Goal: Task Accomplishment & Management: Complete application form

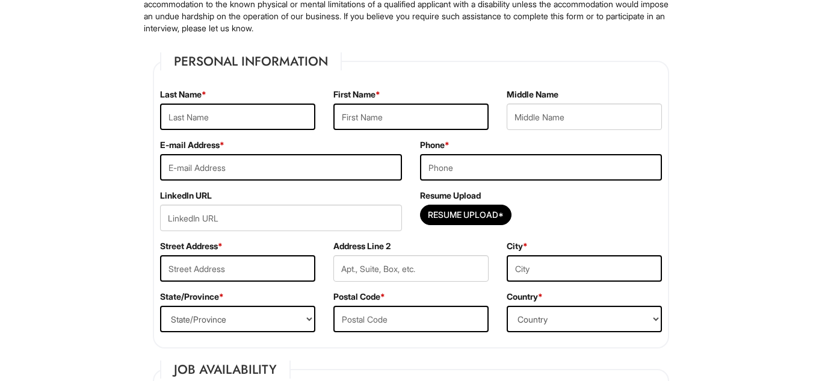
scroll to position [154, 0]
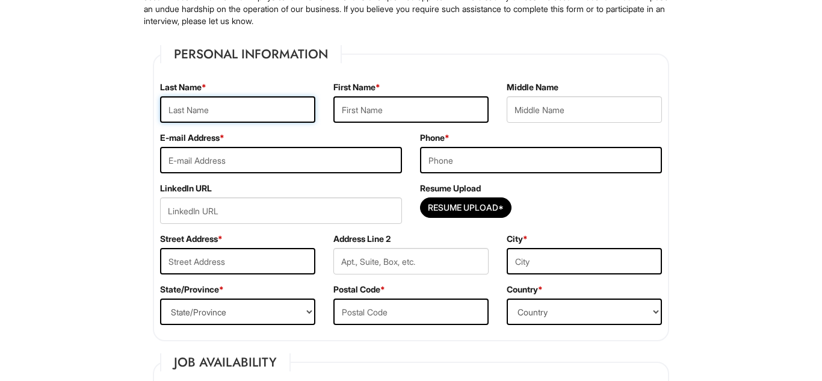
click at [229, 104] on input "text" at bounding box center [237, 109] width 155 height 26
type input "[PERSON_NAME]"
click at [405, 105] on input "text" at bounding box center [411, 109] width 155 height 26
type input "[PERSON_NAME]"
click at [298, 164] on input "email" at bounding box center [281, 160] width 242 height 26
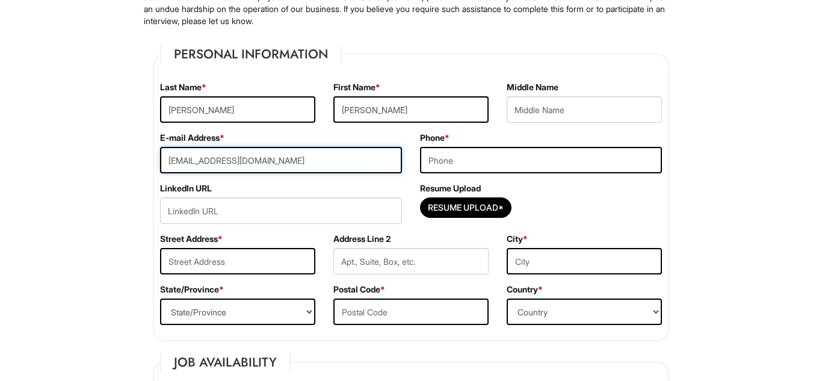
type input "[EMAIL_ADDRESS][DOMAIN_NAME]"
click at [468, 167] on input "tel" at bounding box center [541, 160] width 242 height 26
type input "[PHONE_NUMBER]"
click at [203, 256] on input "text" at bounding box center [237, 261] width 155 height 26
type input "[STREET_ADDRESS]"
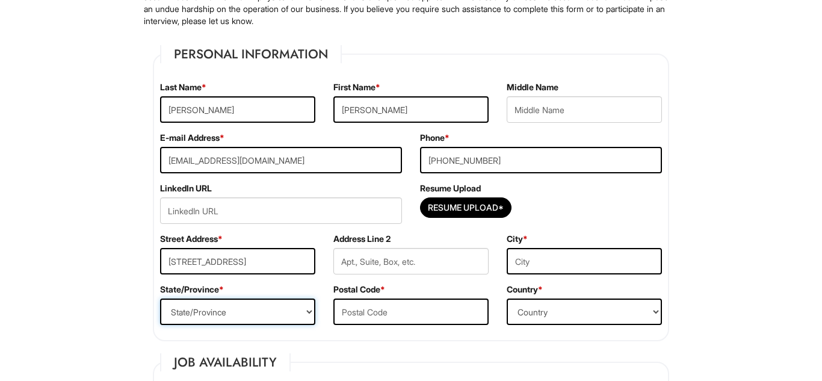
click at [218, 316] on select "State/Province [US_STATE] [US_STATE] [US_STATE] [US_STATE] [US_STATE] [US_STATE…" at bounding box center [237, 312] width 155 height 26
select select "FL"
click at [160, 299] on select "State/Province [US_STATE] [US_STATE] [US_STATE] [US_STATE] [US_STATE] [US_STATE…" at bounding box center [237, 312] width 155 height 26
click at [556, 250] on input "text" at bounding box center [584, 261] width 155 height 26
type input "Orlando"
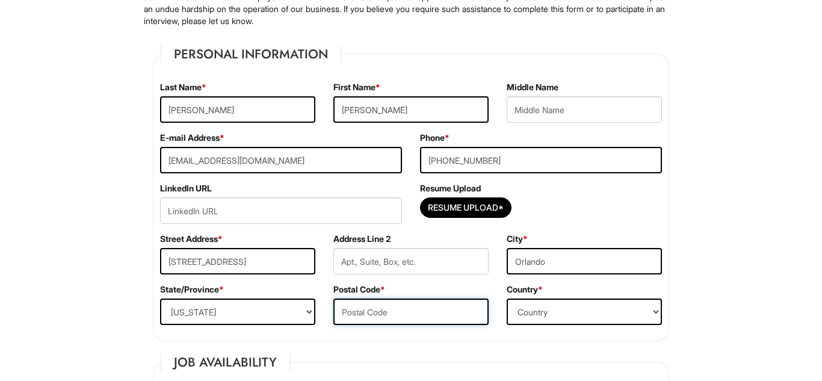
click at [379, 318] on input "text" at bounding box center [411, 312] width 155 height 26
type input "32839"
click at [545, 305] on select "Country [GEOGRAPHIC_DATA] [GEOGRAPHIC_DATA] [GEOGRAPHIC_DATA] [US_STATE] [GEOGR…" at bounding box center [584, 312] width 155 height 26
select select "[GEOGRAPHIC_DATA]"
click at [507, 299] on select "Country [GEOGRAPHIC_DATA] [GEOGRAPHIC_DATA] [GEOGRAPHIC_DATA] [US_STATE] [GEOGR…" at bounding box center [584, 312] width 155 height 26
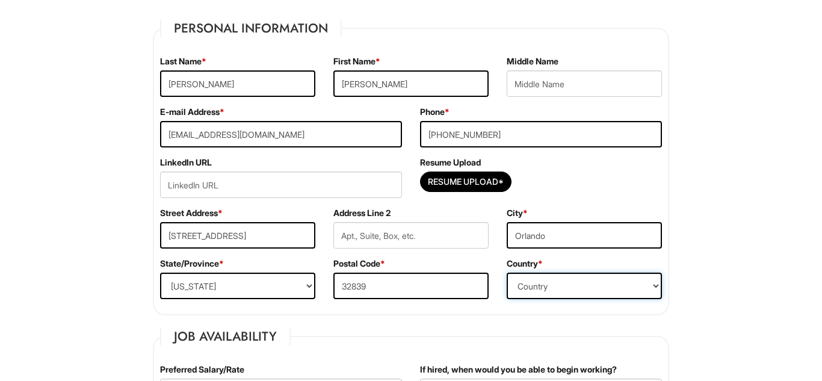
scroll to position [194, 0]
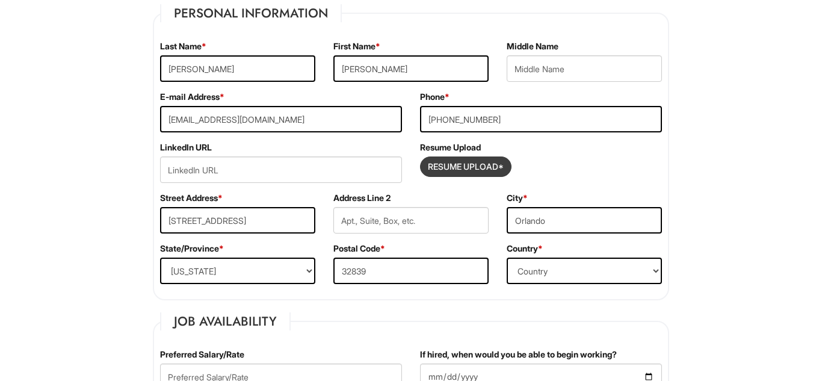
click at [444, 164] on input "Resume Upload*" at bounding box center [466, 166] width 90 height 19
type input "C:\fakepath\[PERSON_NAME] Sales Floor Supervisor Resume.pdf"
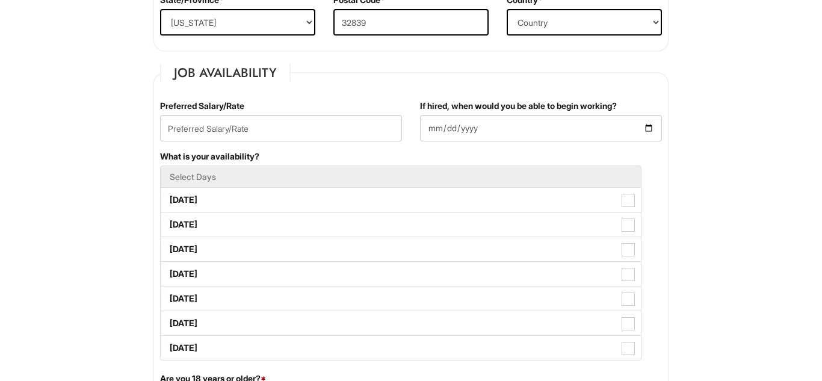
scroll to position [450, 0]
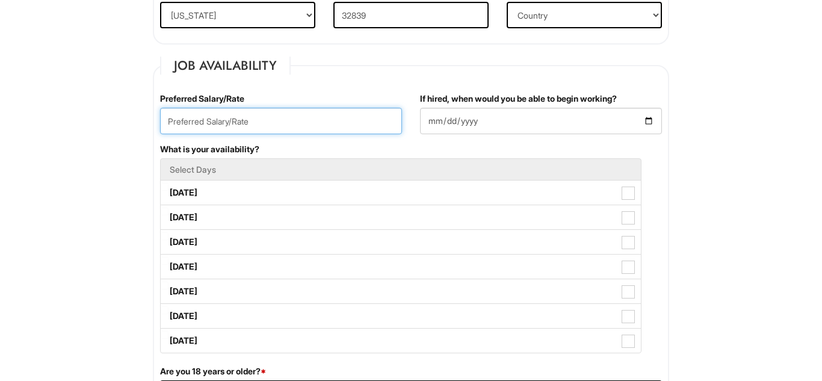
click at [266, 115] on input "text" at bounding box center [281, 121] width 242 height 26
type input "19.00"
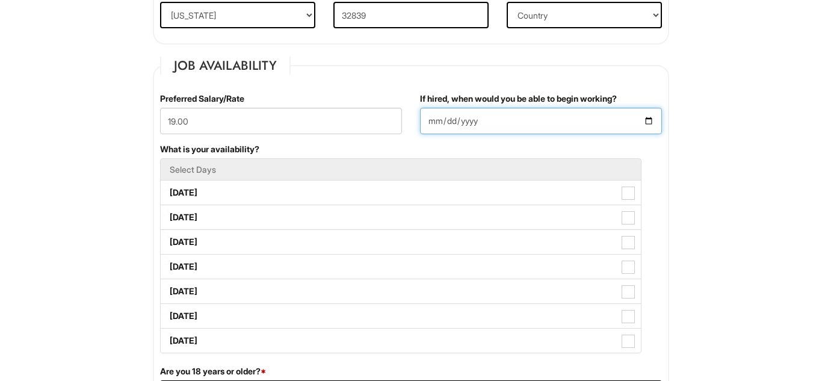
click at [473, 116] on input "If hired, when would you be able to begin working?" at bounding box center [541, 121] width 242 height 26
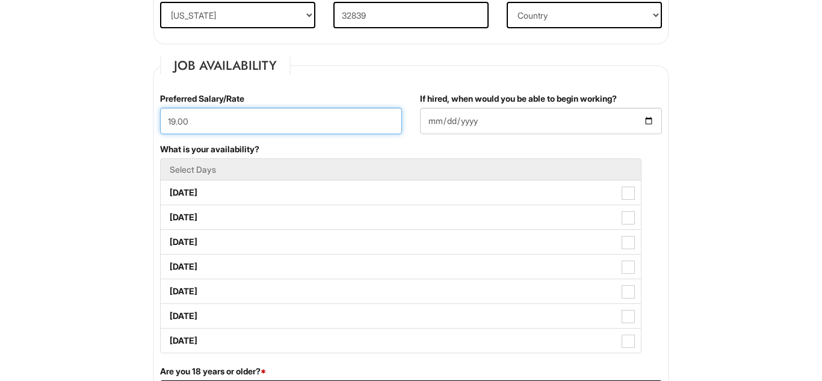
click at [229, 123] on input "19.00" at bounding box center [281, 121] width 242 height 26
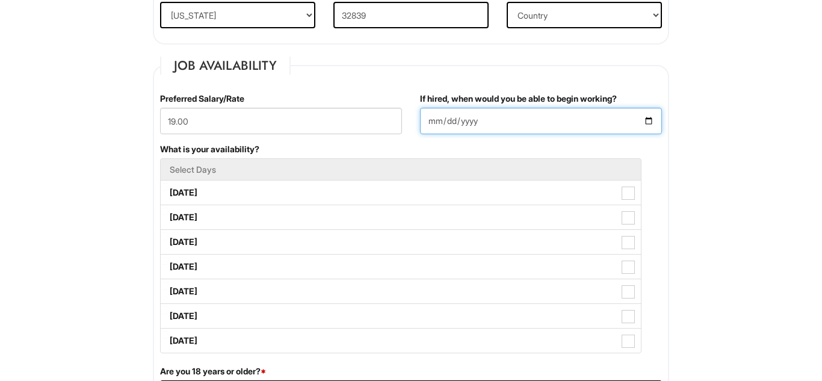
click at [459, 118] on input "If hired, when would you be able to begin working?" at bounding box center [541, 121] width 242 height 26
click at [653, 117] on input "If hired, when would you be able to begin working?" at bounding box center [541, 121] width 242 height 26
type input "[DATE]"
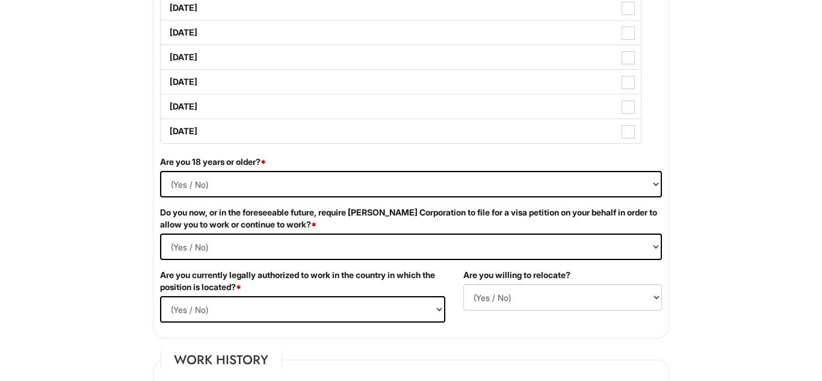
scroll to position [664, 0]
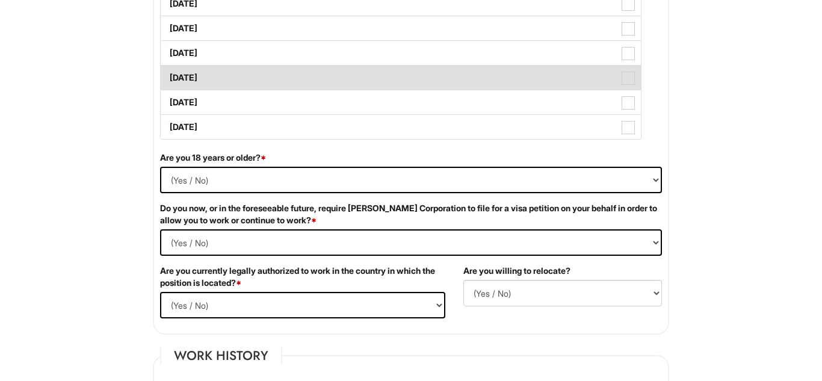
click at [626, 81] on span at bounding box center [628, 78] width 13 height 13
click at [169, 76] on Available_Friday "[DATE]" at bounding box center [165, 72] width 8 height 8
checkbox Available_Friday "true"
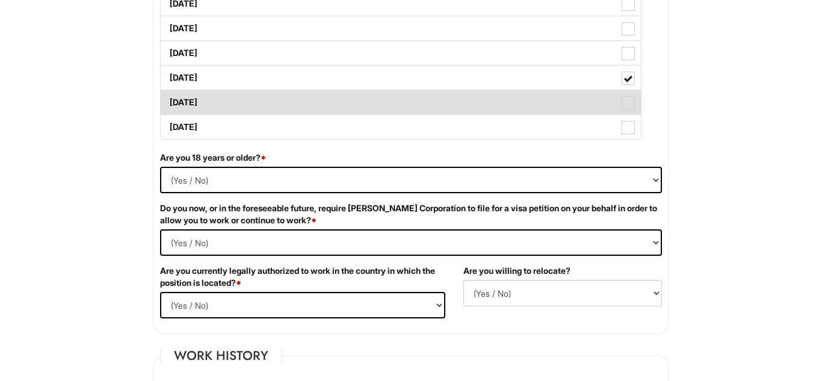
click at [632, 106] on span at bounding box center [628, 102] width 13 height 13
click at [169, 101] on Available_Saturday "[DATE]" at bounding box center [165, 97] width 8 height 8
checkbox Available_Saturday "true"
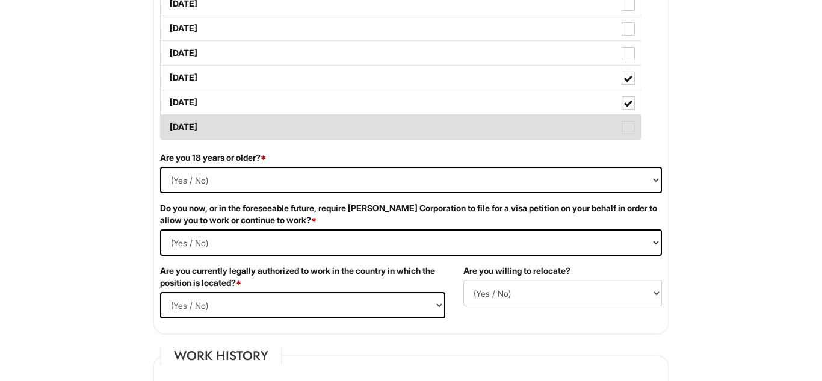
click at [632, 129] on span at bounding box center [628, 127] width 13 height 13
click at [169, 125] on Available_Sunday "[DATE]" at bounding box center [165, 121] width 8 height 8
checkbox Available_Sunday "true"
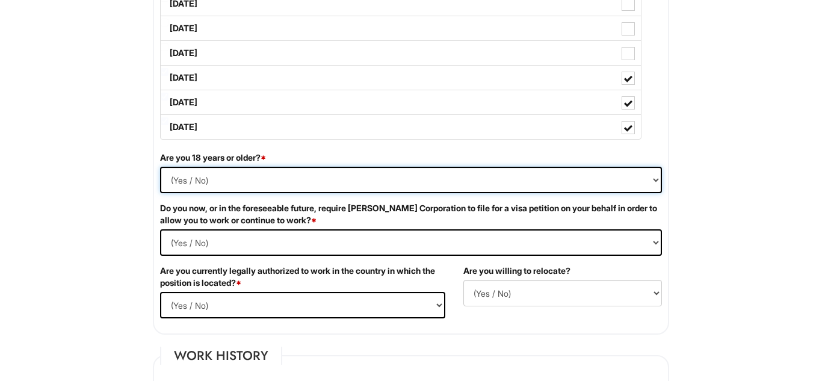
click at [645, 182] on select "(Yes / No) Yes No" at bounding box center [411, 180] width 502 height 26
select select "Yes"
click at [160, 167] on select "(Yes / No) Yes No" at bounding box center [411, 180] width 502 height 26
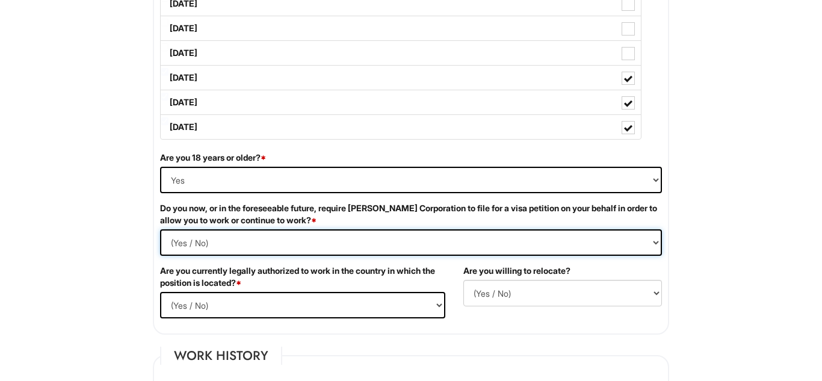
click at [263, 244] on Required "(Yes / No) Yes No" at bounding box center [411, 242] width 502 height 26
select Required "No"
click at [160, 229] on Required "(Yes / No) Yes No" at bounding box center [411, 242] width 502 height 26
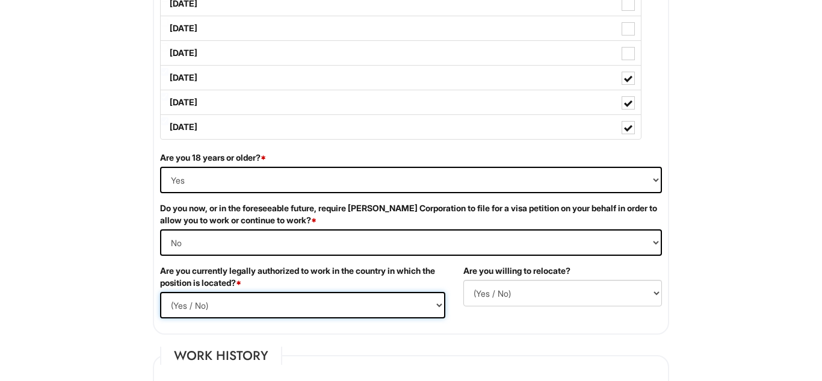
click at [379, 309] on select "(Yes / No) Yes No" at bounding box center [302, 305] width 285 height 26
select select "Yes"
click at [160, 292] on select "(Yes / No) Yes No" at bounding box center [302, 305] width 285 height 26
click at [562, 302] on select "(Yes / No) No Yes" at bounding box center [563, 293] width 199 height 26
select select "Y"
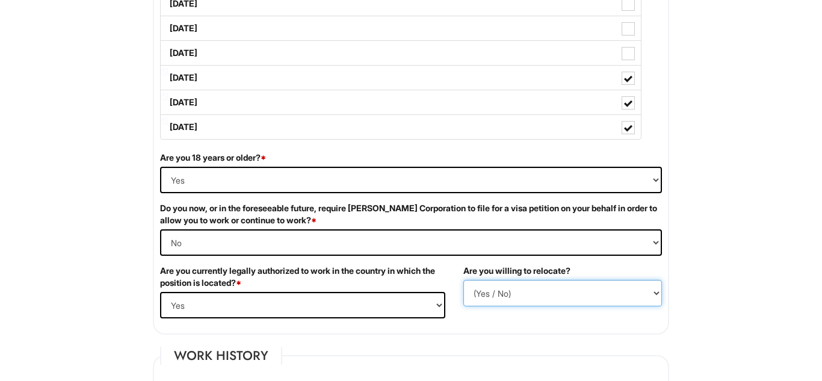
click at [464, 280] on select "(Yes / No) No Yes" at bounding box center [563, 293] width 199 height 26
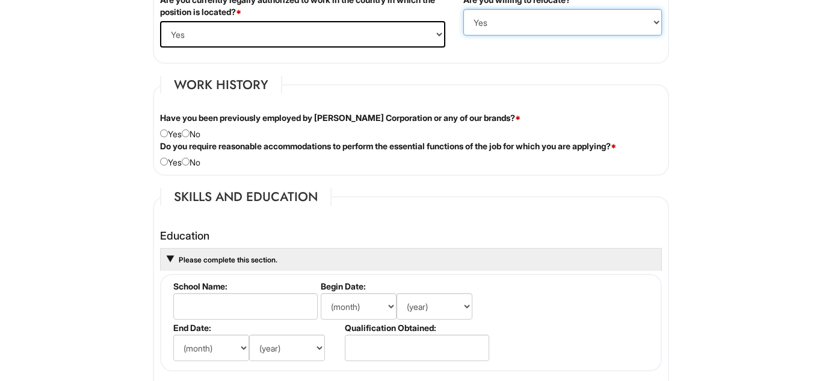
scroll to position [942, 0]
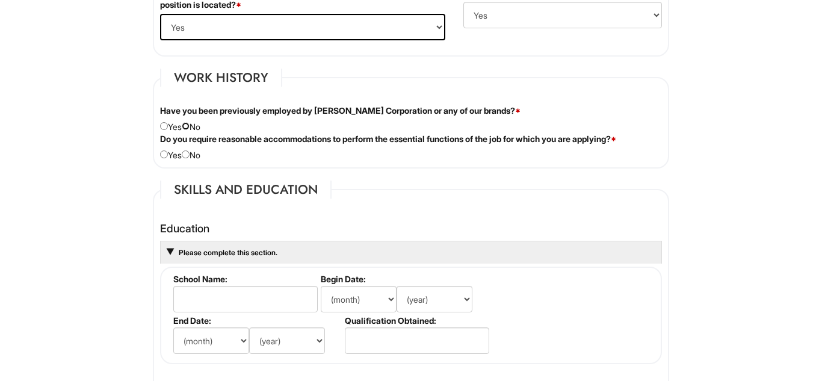
click at [190, 128] on input "radio" at bounding box center [186, 126] width 8 height 8
radio input "true"
click at [190, 155] on input "radio" at bounding box center [186, 155] width 8 height 8
radio input "true"
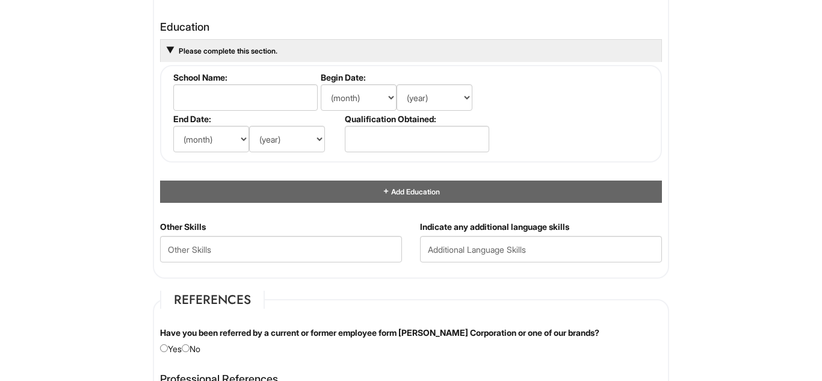
scroll to position [1046, 0]
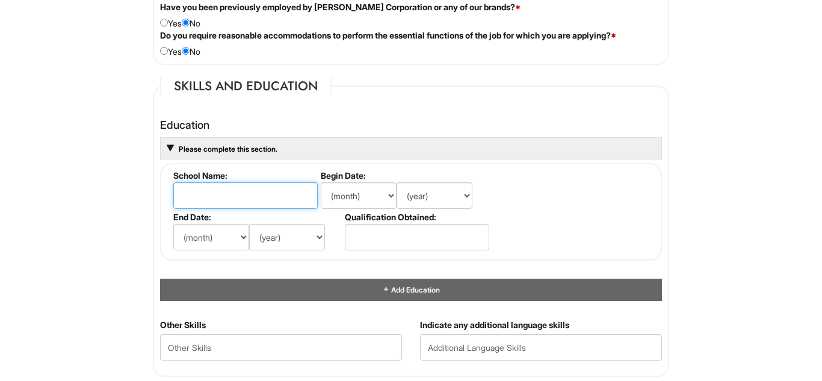
click at [225, 189] on input "text" at bounding box center [245, 195] width 144 height 26
type input "The First Academy"
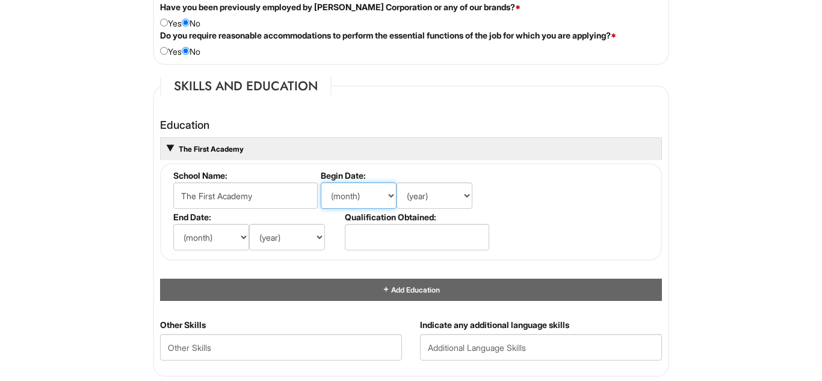
click at [386, 193] on select "(month) Jan Feb Mar Apr May Jun [DATE] Aug Sep Oct Nov Dec" at bounding box center [359, 195] width 76 height 26
click at [562, 236] on fieldset "School Name: The First Academy Begin Date: (month) Jan Feb Mar Apr May Jun [DAT…" at bounding box center [411, 212] width 502 height 98
click at [382, 200] on select "(month) Jan Feb Mar Apr May Jun [DATE] Aug Sep Oct Nov Dec" at bounding box center [359, 195] width 76 height 26
select select "8"
click at [321, 182] on select "(month) Jan Feb Mar Apr May Jun [DATE] Aug Sep Oct Nov Dec" at bounding box center [359, 195] width 76 height 26
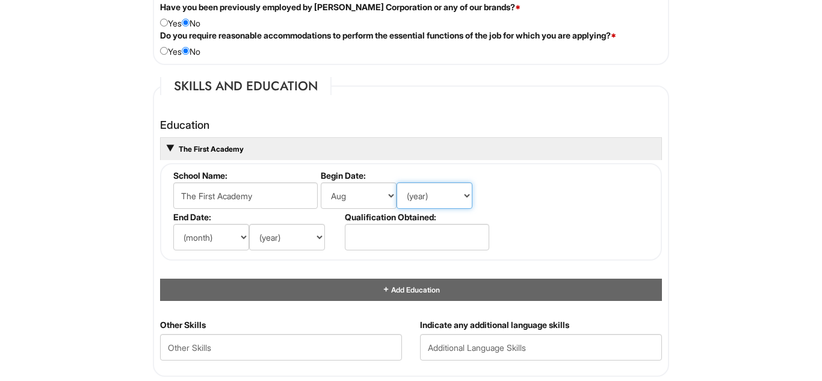
click at [441, 183] on select "(year) 2029 2028 2027 2026 2025 2024 2023 2022 2021 2020 2019 2018 2017 2016 20…" at bounding box center [435, 195] width 76 height 26
select select "2018"
click at [397, 182] on select "(year) 2029 2028 2027 2026 2025 2024 2023 2022 2021 2020 2019 2018 2017 2016 20…" at bounding box center [435, 195] width 76 height 26
click at [215, 244] on select "(month) Jan Feb Mar Apr May Jun [DATE] Aug Sep Oct Nov Dec" at bounding box center [211, 237] width 76 height 26
select select "5"
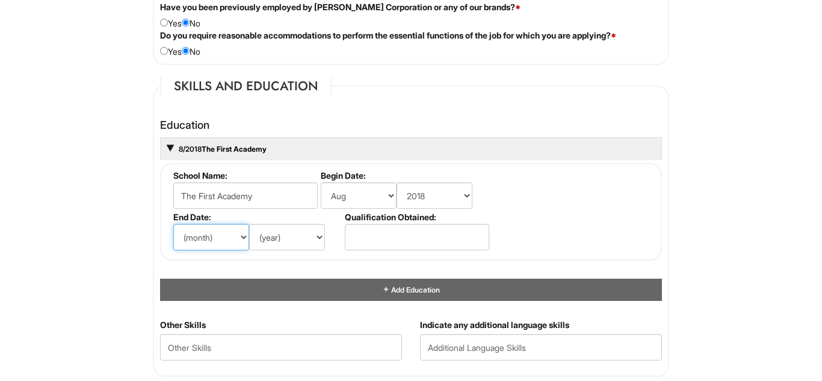
click at [173, 224] on select "(month) Jan Feb Mar Apr May Jun [DATE] Aug Sep Oct Nov Dec" at bounding box center [211, 237] width 76 height 26
click at [308, 232] on select "(year) 2029 2028 2027 2026 2025 2024 2023 2022 2021 2020 2019 2018 2017 2016 20…" at bounding box center [287, 237] width 76 height 26
select select "2022"
click at [249, 224] on select "(year) 2029 2028 2027 2026 2025 2024 2023 2022 2021 2020 2019 2018 2017 2016 20…" at bounding box center [287, 237] width 76 height 26
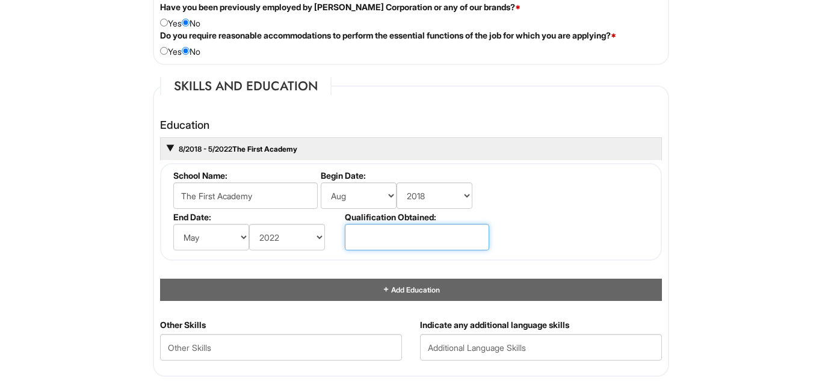
click at [435, 228] on input "text" at bounding box center [417, 237] width 144 height 26
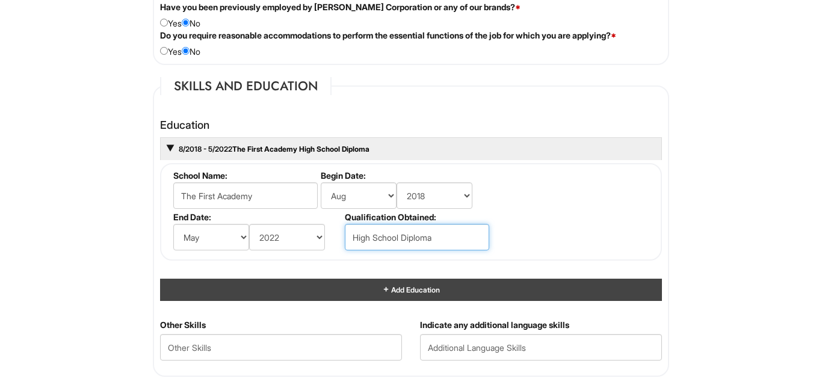
type input "High School Diploma"
click at [454, 289] on div "Add Education" at bounding box center [411, 290] width 502 height 22
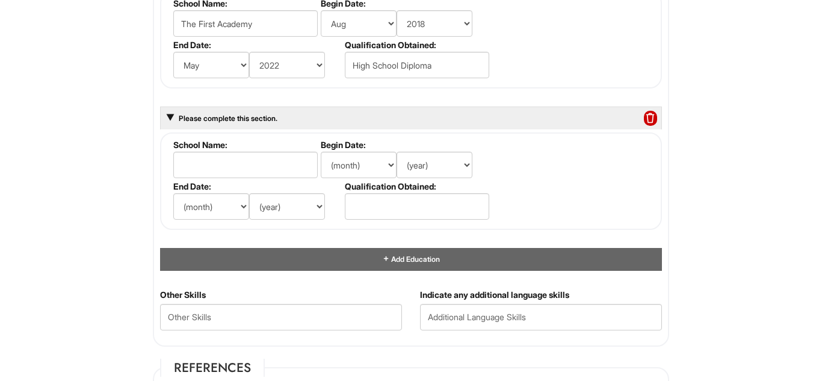
scroll to position [1230, 0]
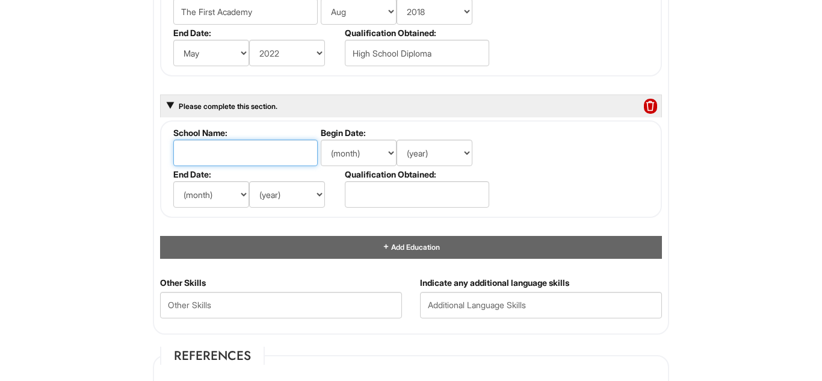
click at [233, 147] on input "text" at bounding box center [245, 153] width 144 height 26
type input "[PERSON_NAME][GEOGRAPHIC_DATA]"
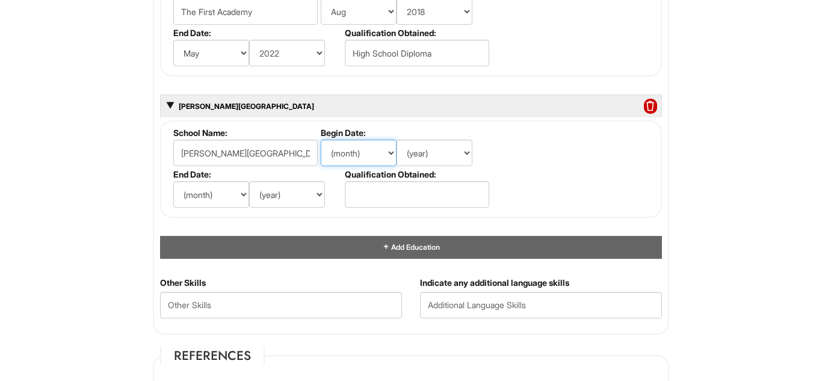
click at [387, 163] on select "(month) Jan Feb Mar Apr May Jun [DATE] Aug Sep Oct Nov Dec" at bounding box center [359, 153] width 76 height 26
select select "8"
click at [321, 140] on select "(month) Jan Feb Mar Apr May Jun [DATE] Aug Sep Oct Nov Dec" at bounding box center [359, 153] width 76 height 26
click at [450, 161] on select "(year) 2029 2028 2027 2026 2025 2024 2023 2022 2021 2020 2019 2018 2017 2016 20…" at bounding box center [435, 153] width 76 height 26
select select "2022"
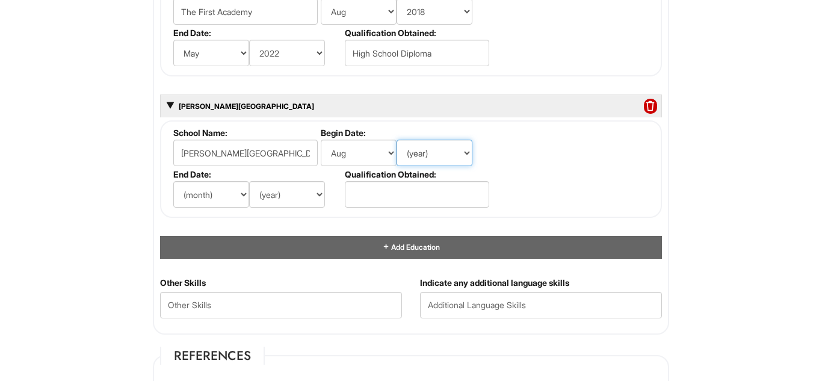
click at [397, 140] on select "(year) 2029 2028 2027 2026 2025 2024 2023 2022 2021 2020 2019 2018 2017 2016 20…" at bounding box center [435, 153] width 76 height 26
click at [246, 191] on select "(month) Jan Feb Mar Apr May Jun [DATE] Aug Sep Oct Nov Dec" at bounding box center [211, 194] width 76 height 26
select select "5"
click at [173, 181] on select "(month) Jan Feb Mar Apr May Jun [DATE] Aug Sep Oct Nov Dec" at bounding box center [211, 194] width 76 height 26
click at [305, 198] on select "(year) 2029 2028 2027 2026 2025 2024 2023 2022 2021 2020 2019 2018 2017 2016 20…" at bounding box center [287, 194] width 76 height 26
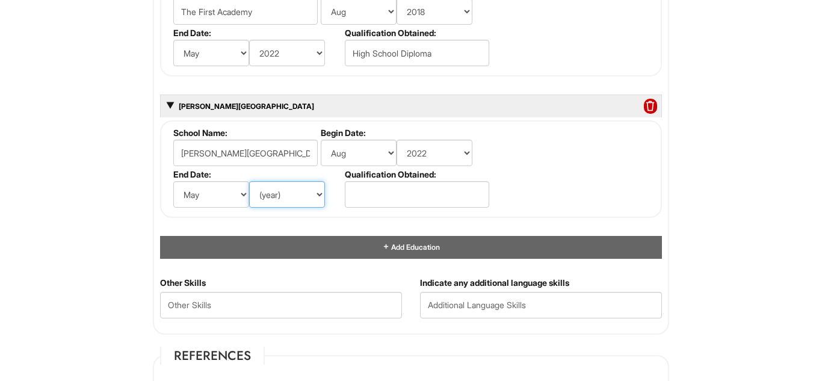
select select "2026"
click at [249, 181] on select "(year) 2029 2028 2027 2026 2025 2024 2023 2022 2021 2020 2019 2018 2017 2016 20…" at bounding box center [287, 194] width 76 height 26
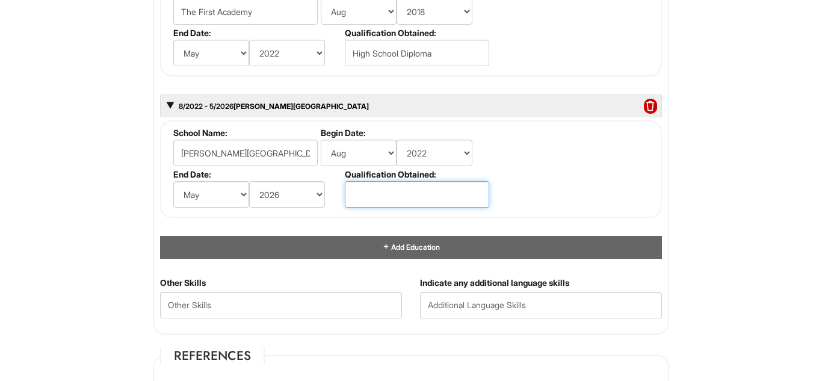
click at [378, 185] on input "text" at bounding box center [417, 194] width 144 height 26
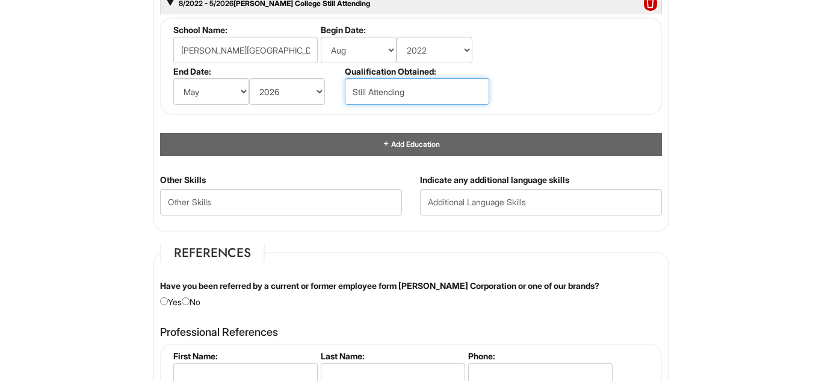
scroll to position [1329, 0]
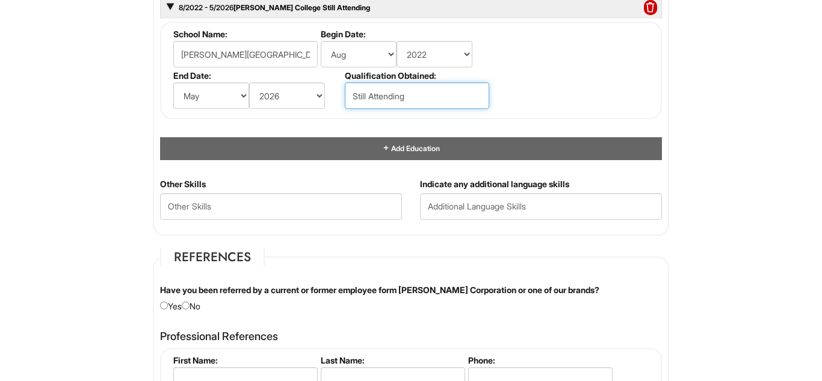
type input "Still Attending"
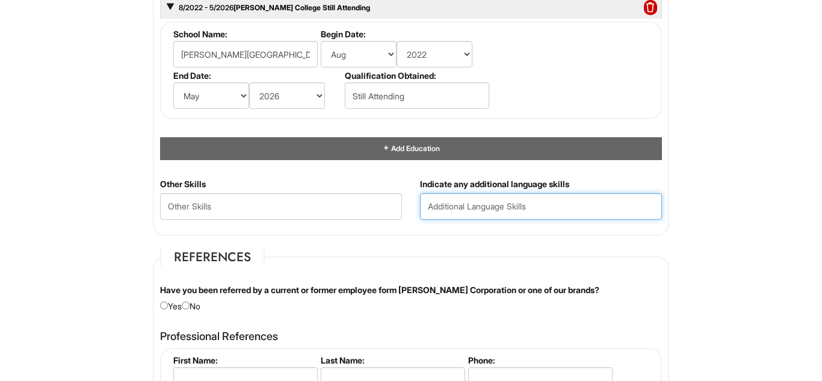
click at [505, 209] on input "text" at bounding box center [541, 206] width 242 height 26
type input "English, Spanish, Haitian Creole, French"
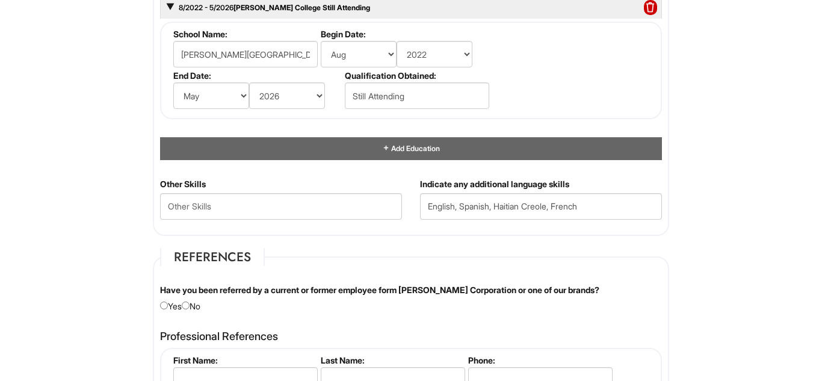
click at [190, 306] on input "radio" at bounding box center [186, 306] width 8 height 8
radio input "true"
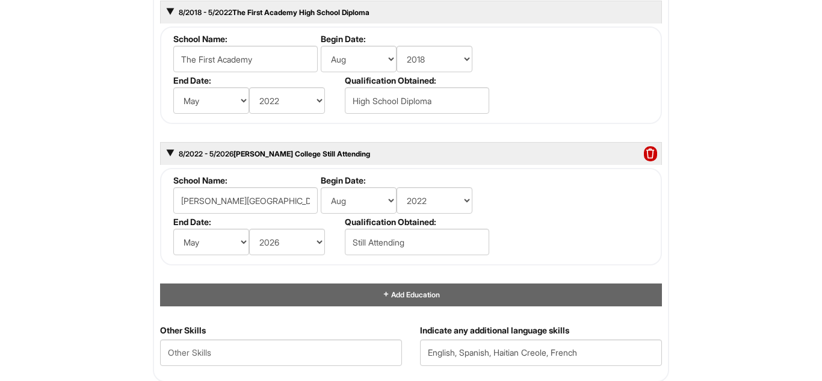
scroll to position [1190, 0]
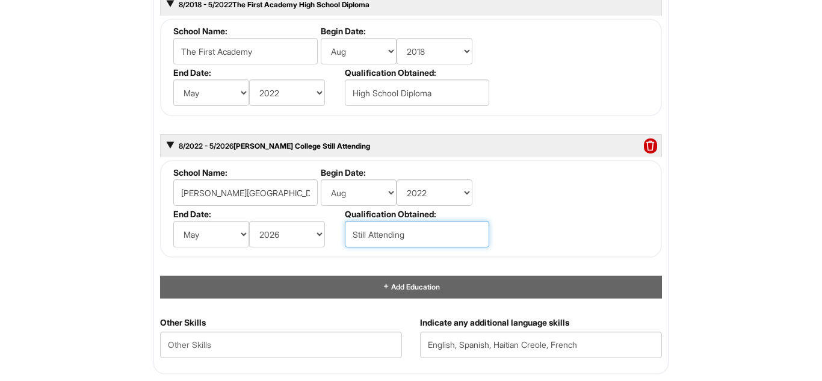
click at [420, 234] on input "Still Attending" at bounding box center [417, 234] width 144 height 26
type input "Still Attending/Bachelor of Arts"
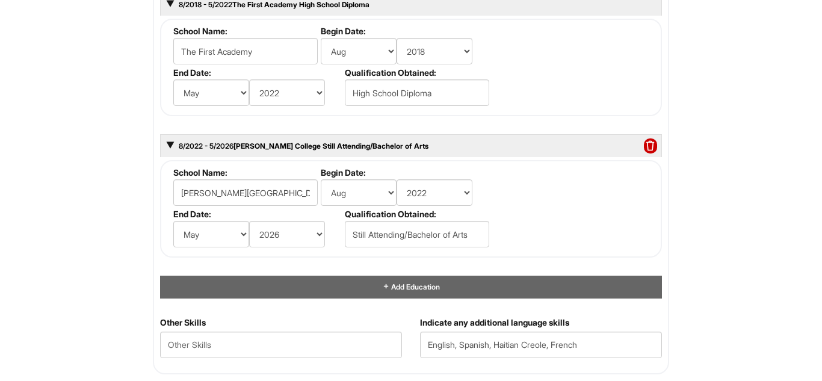
click at [806, 284] on html "Please Complete This Form 1 2 3 Client Advisor (FT) - A|X Armani Exchange Macy'…" at bounding box center [411, 57] width 822 height 2494
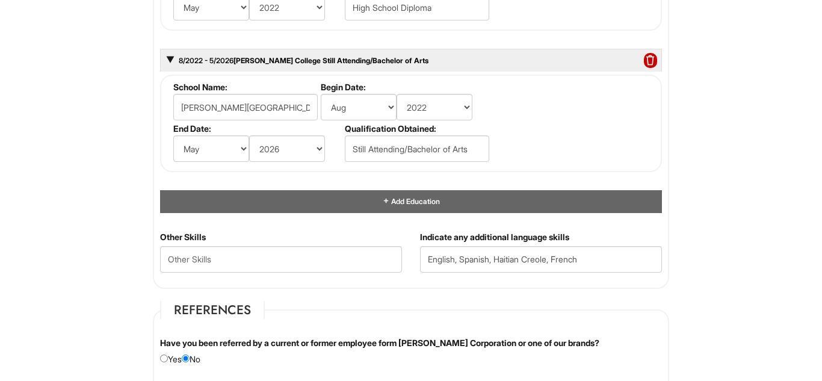
scroll to position [1312, 0]
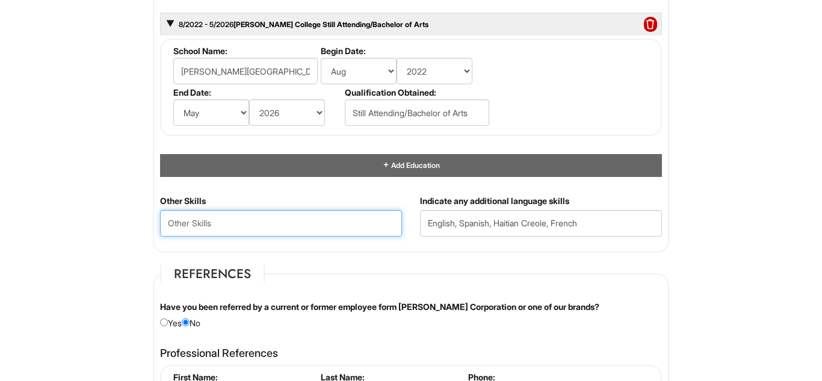
click at [240, 228] on Skills "text" at bounding box center [281, 223] width 242 height 26
paste Skills "Verbal and Written Communication Time Management Adaptability Teamwork Creativi…"
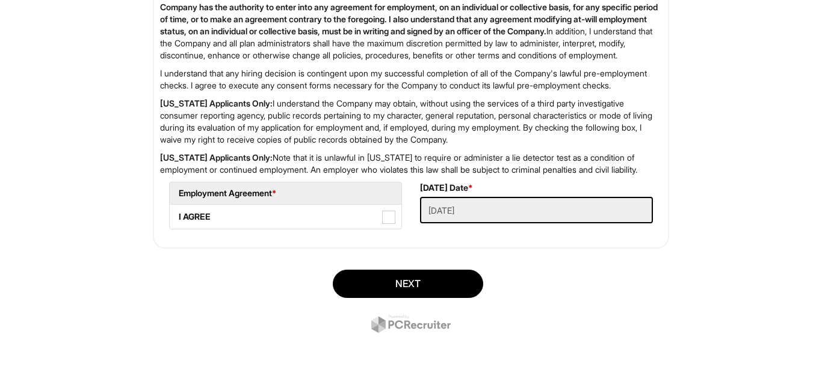
scroll to position [2159, 0]
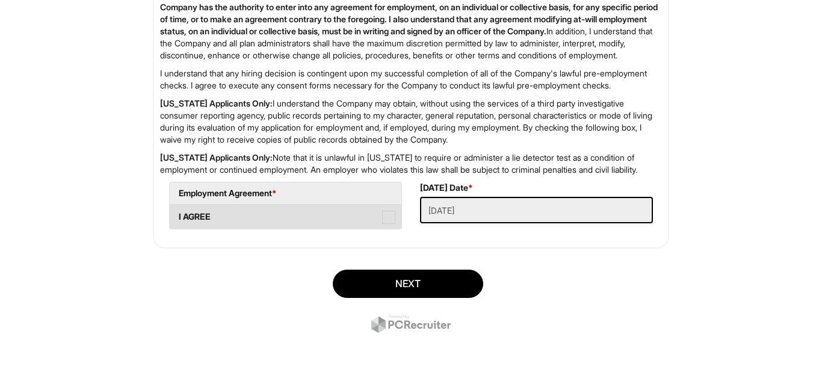
type Skills "Verbal and Written Communication Time Management Adaptability Teamwork Creativi…"
click at [383, 220] on span at bounding box center [388, 217] width 13 height 13
click at [178, 215] on AGREE "I AGREE" at bounding box center [174, 211] width 8 height 8
checkbox AGREE "true"
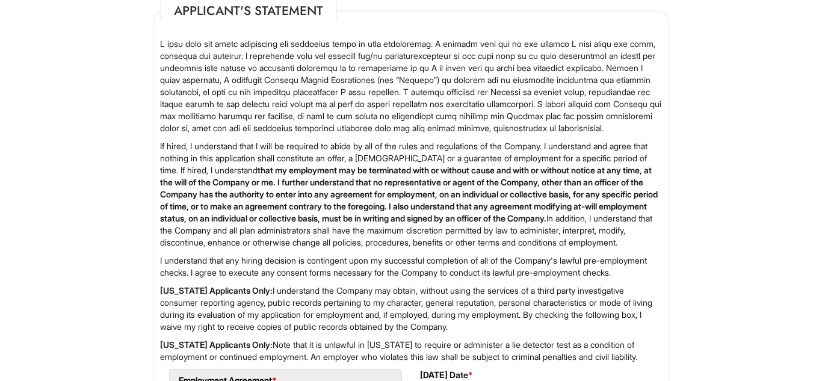
scroll to position [2161, 0]
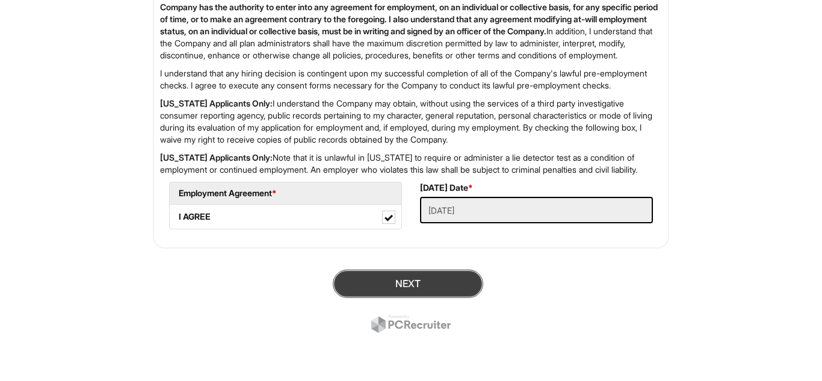
click at [444, 276] on button "Next" at bounding box center [408, 284] width 151 height 28
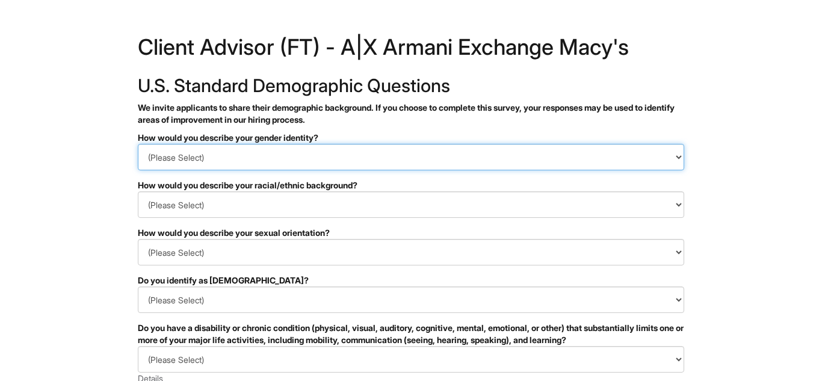
click at [666, 147] on select "(Please Select) Man Woman [DEMOGRAPHIC_DATA] I prefer to self-describe I don't …" at bounding box center [411, 157] width 547 height 26
select select "Man"
click at [138, 144] on select "(Please Select) Man Woman [DEMOGRAPHIC_DATA] I prefer to self-describe I don't …" at bounding box center [411, 157] width 547 height 26
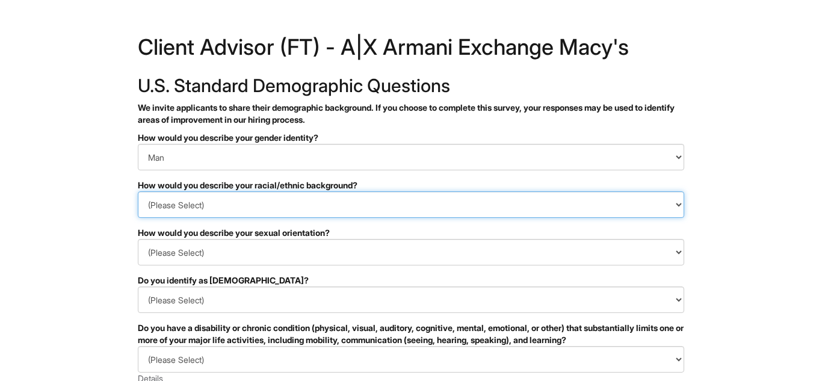
click at [337, 197] on select "(Please Select) [DEMOGRAPHIC_DATA] or of [DEMOGRAPHIC_DATA] descent [DEMOGRAPHI…" at bounding box center [411, 204] width 547 height 26
select select "Black or of [DEMOGRAPHIC_DATA] descent"
click at [138, 191] on select "(Please Select) [DEMOGRAPHIC_DATA] or of [DEMOGRAPHIC_DATA] descent [DEMOGRAPHI…" at bounding box center [411, 204] width 547 height 26
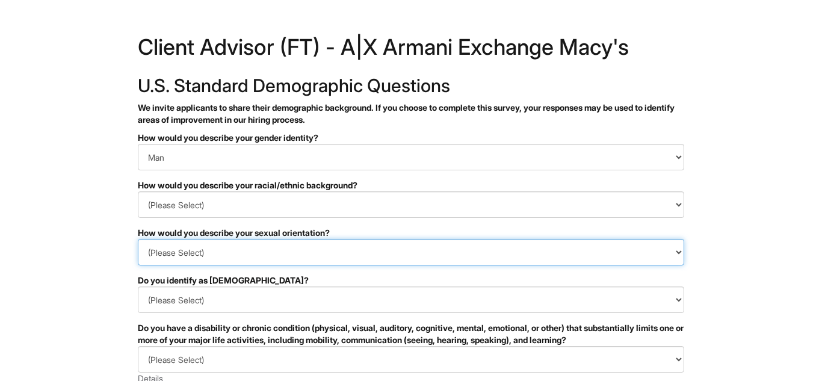
click at [668, 261] on select "(Please Select) [DEMOGRAPHIC_DATA] [DEMOGRAPHIC_DATA] and/or [DEMOGRAPHIC_DATA]…" at bounding box center [411, 252] width 547 height 26
select select "[DEMOGRAPHIC_DATA]"
click at [138, 239] on select "(Please Select) [DEMOGRAPHIC_DATA] [DEMOGRAPHIC_DATA] and/or [DEMOGRAPHIC_DATA]…" at bounding box center [411, 252] width 547 height 26
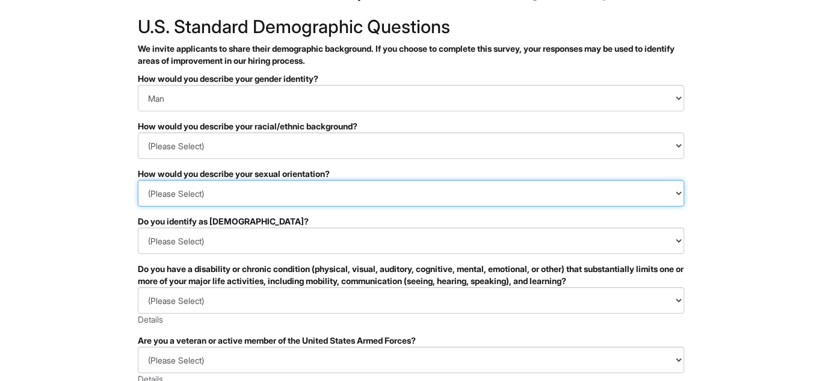
scroll to position [81, 0]
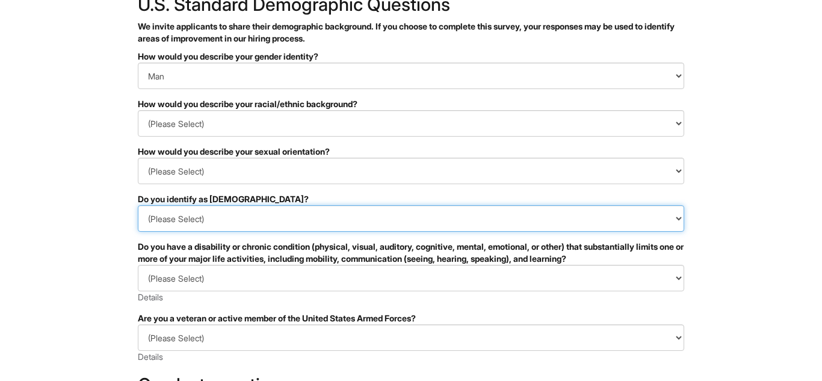
click at [679, 220] on select "(Please Select) Yes No I prefer to self-describe I don't wish to answer" at bounding box center [411, 218] width 547 height 26
select select "No"
click at [138, 205] on select "(Please Select) Yes No I prefer to self-describe I don't wish to answer" at bounding box center [411, 218] width 547 height 26
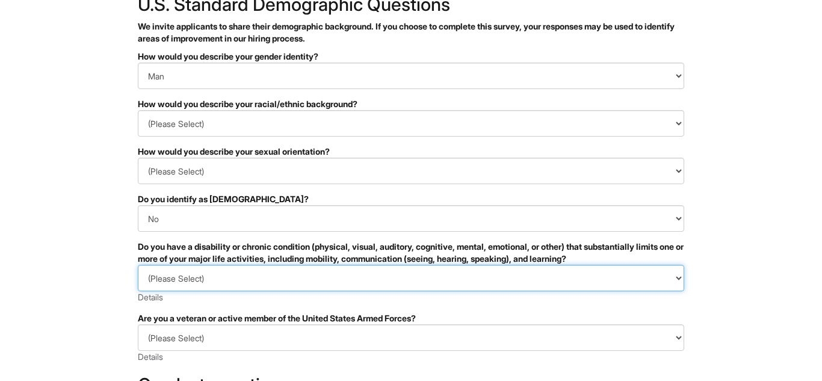
click at [671, 290] on select "(Please Select) YES, I HAVE A DISABILITY (or previously had a disability) NO, I…" at bounding box center [411, 278] width 547 height 26
select select "NO, I DON'T HAVE A DISABILITY"
click at [138, 265] on select "(Please Select) YES, I HAVE A DISABILITY (or previously had a disability) NO, I…" at bounding box center [411, 278] width 547 height 26
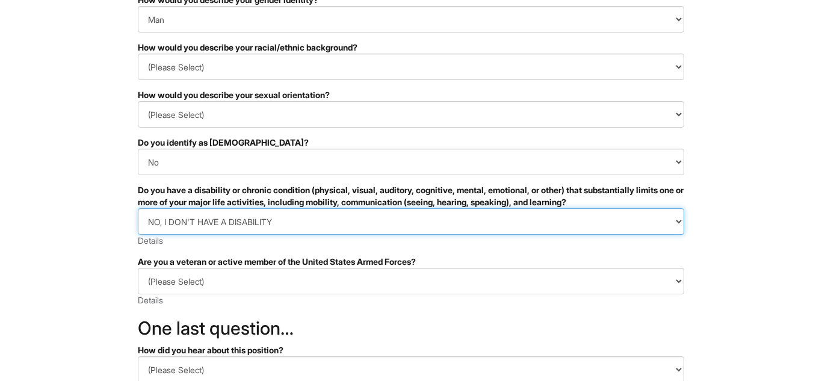
scroll to position [187, 0]
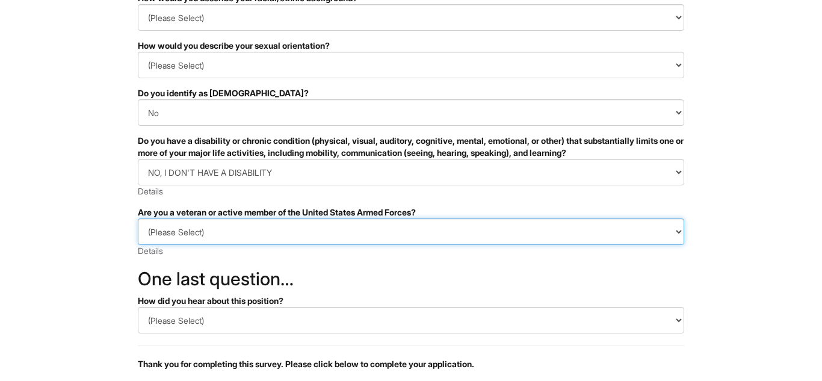
click at [636, 227] on select "(Please Select) I IDENTIFY AS ONE OR MORE OF THE CLASSIFICATIONS OF PROTECTED V…" at bounding box center [411, 232] width 547 height 26
select select "I AM NOT A PROTECTED VETERAN"
click at [138, 219] on select "(Please Select) I IDENTIFY AS ONE OR MORE OF THE CLASSIFICATIONS OF PROTECTED V…" at bounding box center [411, 232] width 547 height 26
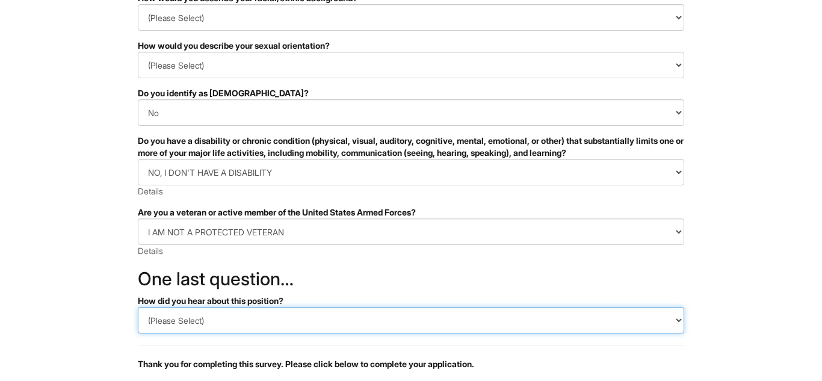
click at [306, 323] on select "(Please Select) CareerBuilder Indeed LinkedIn Monster Referral Other" at bounding box center [411, 320] width 547 height 26
select select "Indeed"
click at [138, 307] on select "(Please Select) CareerBuilder Indeed LinkedIn Monster Referral Other" at bounding box center [411, 320] width 547 height 26
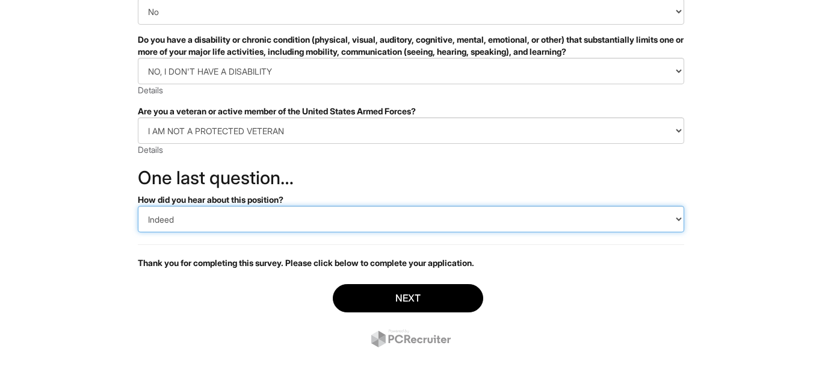
scroll to position [297, 0]
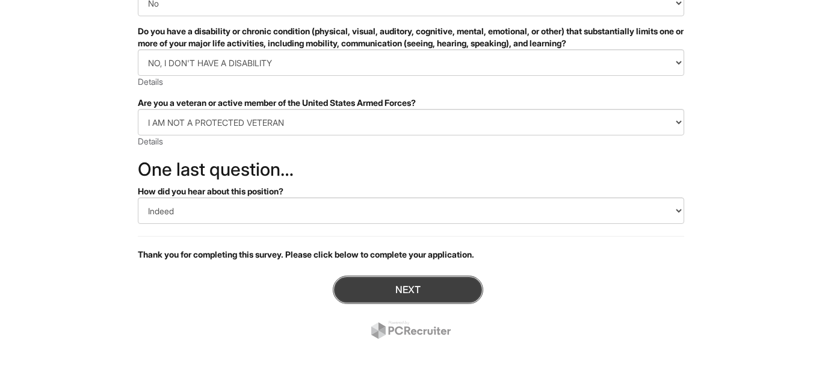
click at [409, 283] on button "Next" at bounding box center [408, 290] width 151 height 28
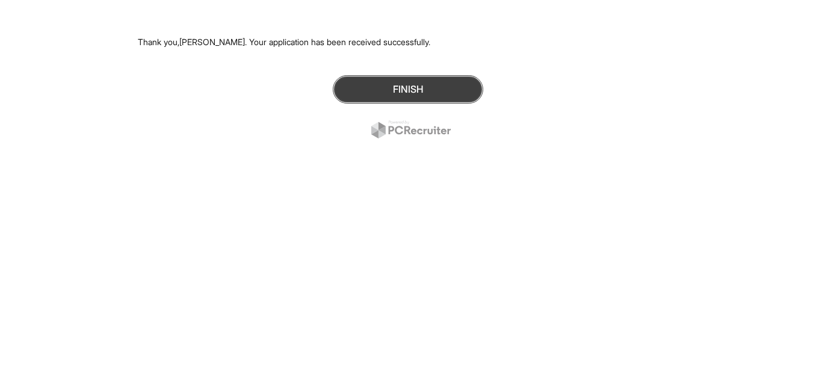
click at [441, 98] on button "Finish" at bounding box center [408, 89] width 151 height 28
